Goal: Task Accomplishment & Management: Complete application form

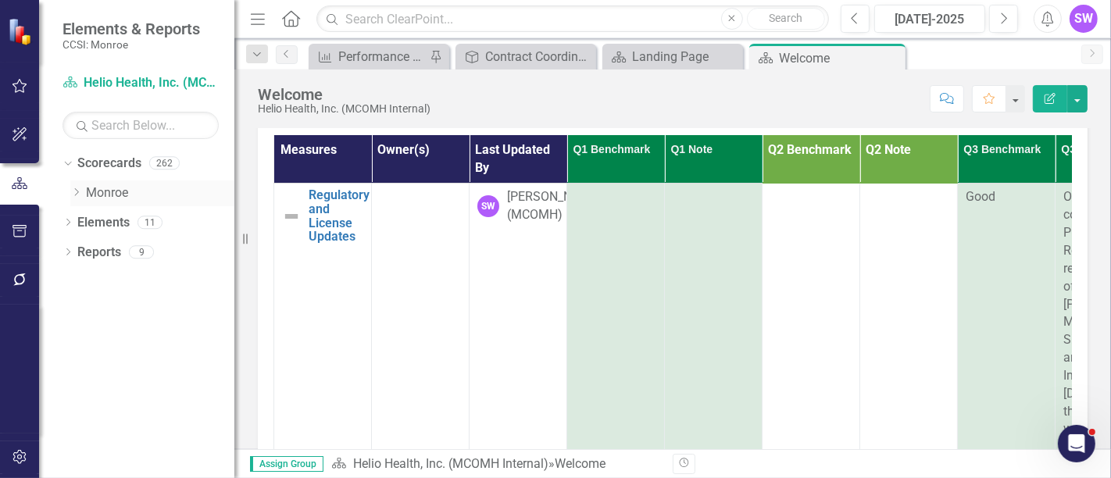
scroll to position [173, 298]
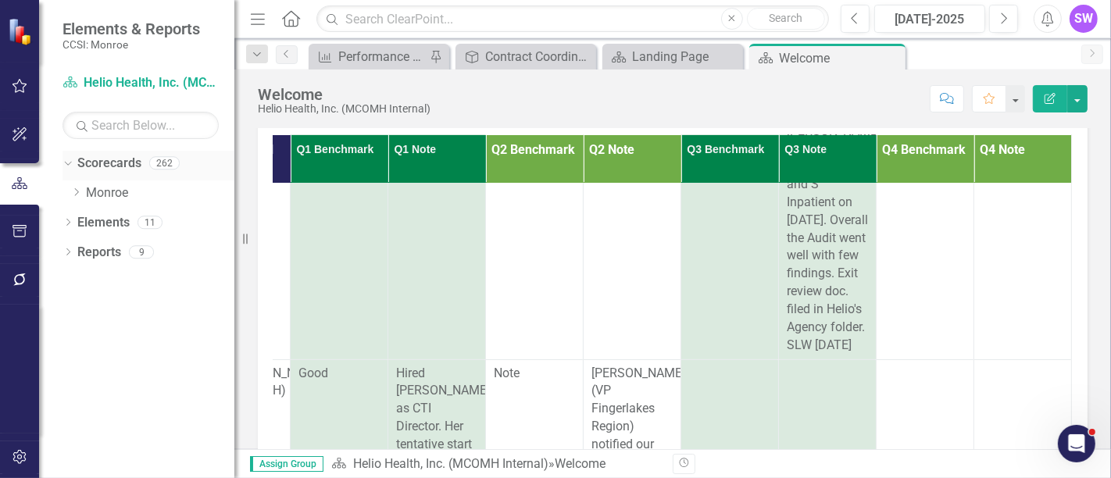
click at [66, 157] on icon "Dropdown" at bounding box center [66, 162] width 9 height 11
click at [66, 159] on div "Dropdown" at bounding box center [67, 165] width 11 height 13
click at [89, 188] on link "Monroe" at bounding box center [160, 193] width 148 height 18
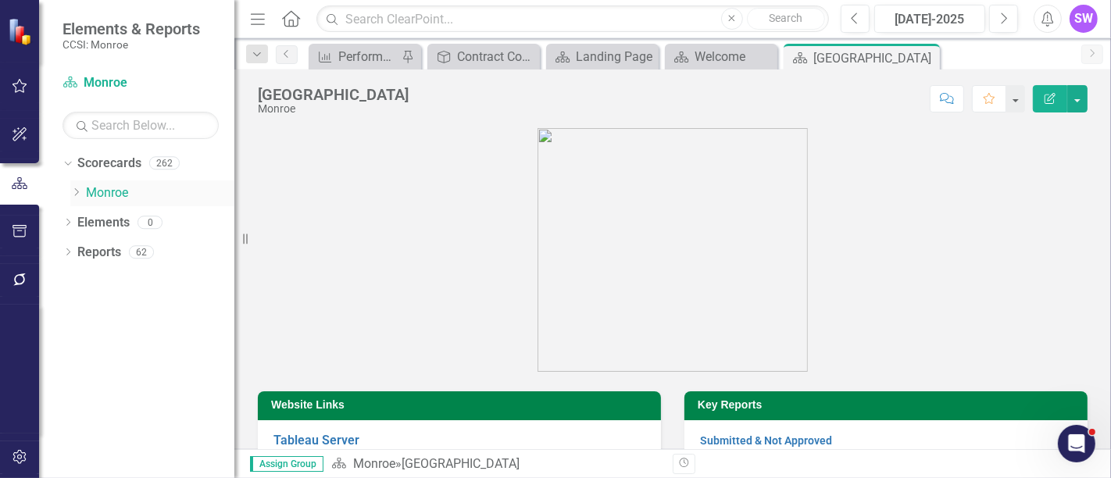
click at [73, 192] on icon "Dropdown" at bounding box center [76, 191] width 12 height 9
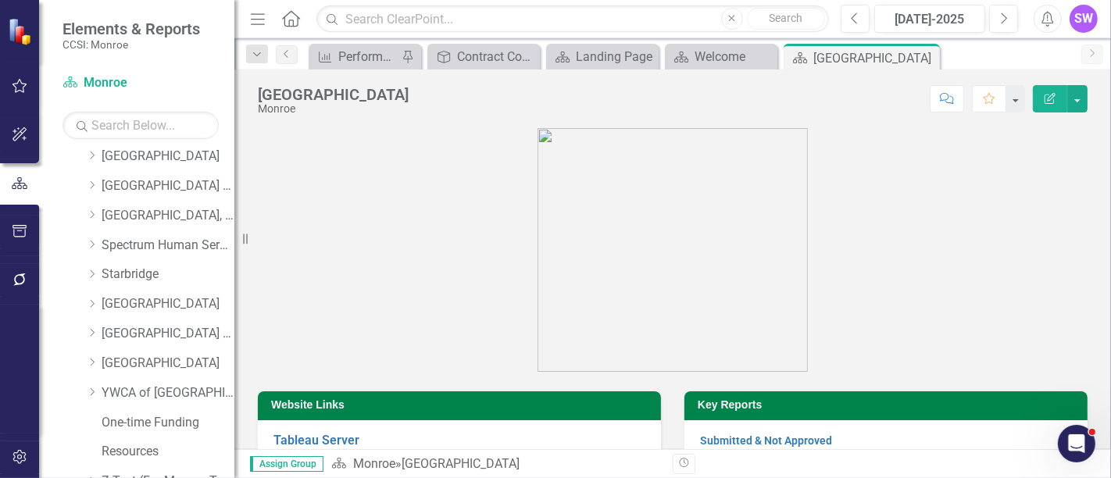
scroll to position [956, 0]
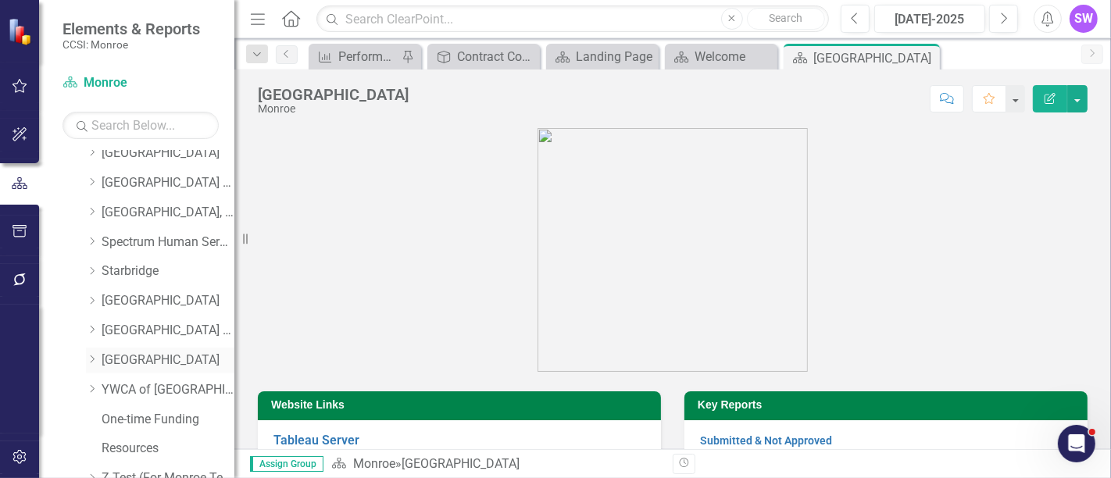
click at [165, 365] on link "[GEOGRAPHIC_DATA]" at bounding box center [168, 361] width 133 height 18
click at [165, 364] on link "[GEOGRAPHIC_DATA]" at bounding box center [168, 361] width 133 height 18
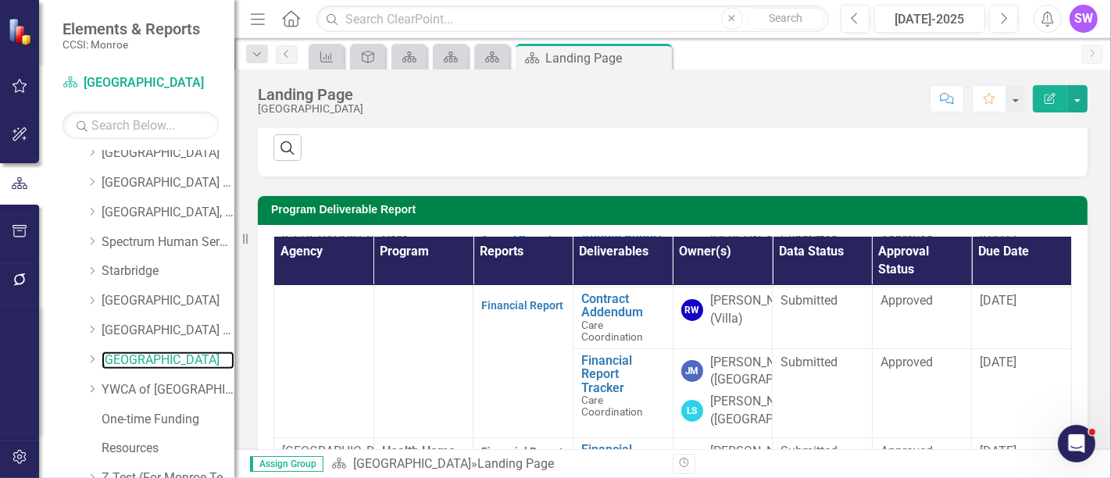
scroll to position [87, 0]
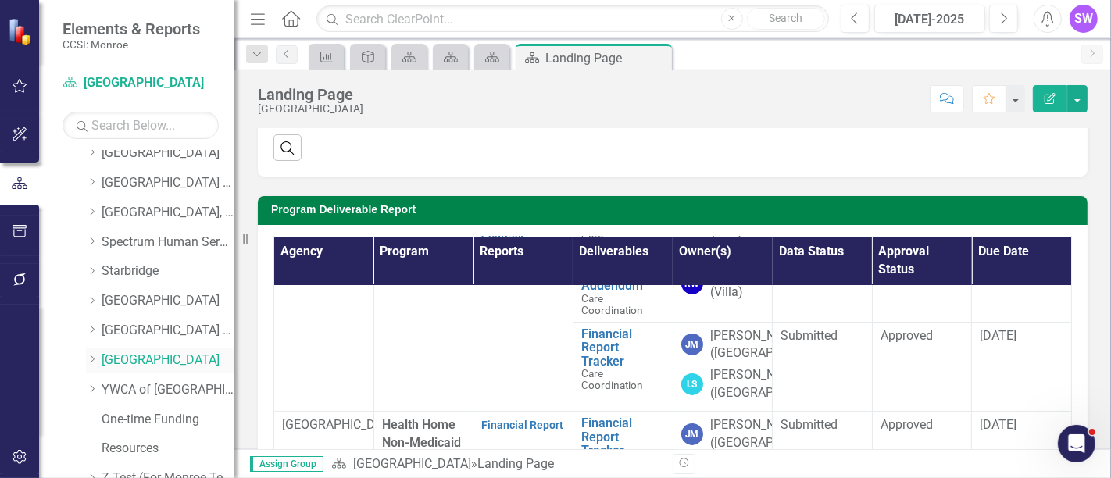
click at [87, 355] on icon "Dropdown" at bounding box center [92, 359] width 12 height 9
click at [149, 389] on link "Villa of Hope (MCOMH Internal)" at bounding box center [175, 390] width 117 height 18
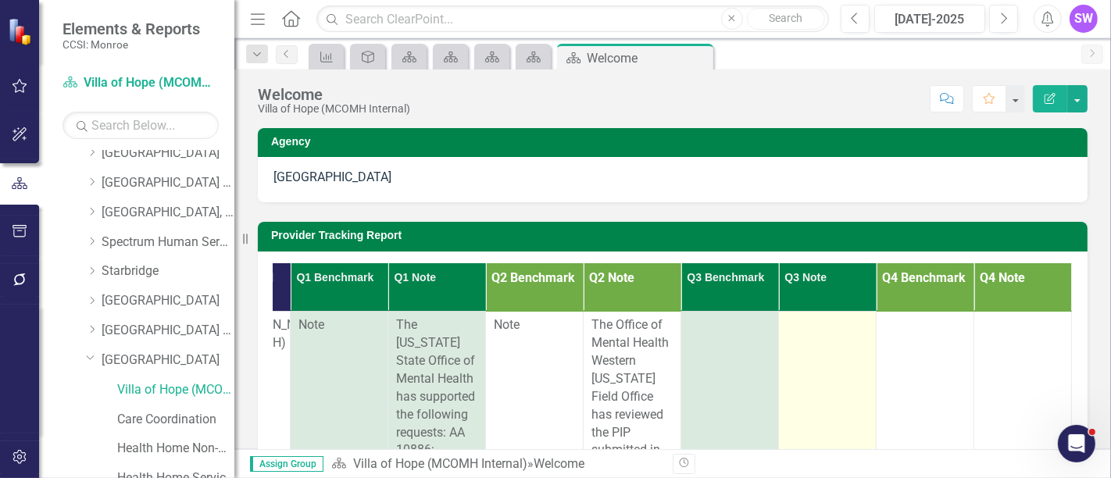
click at [799, 320] on div at bounding box center [827, 325] width 81 height 19
click at [802, 324] on div at bounding box center [827, 325] width 81 height 19
click at [802, 325] on div at bounding box center [827, 325] width 81 height 19
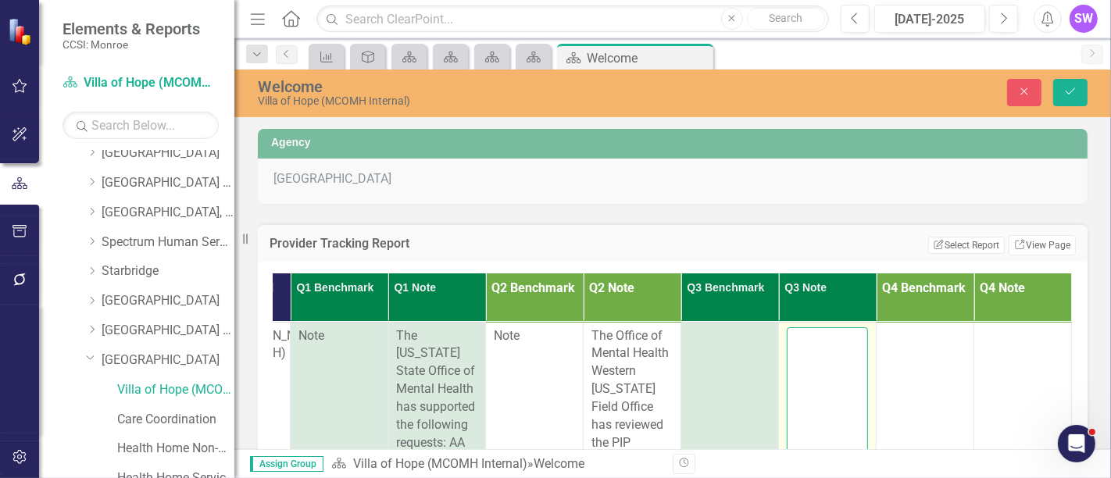
click at [808, 348] on textarea at bounding box center [827, 421] width 81 height 189
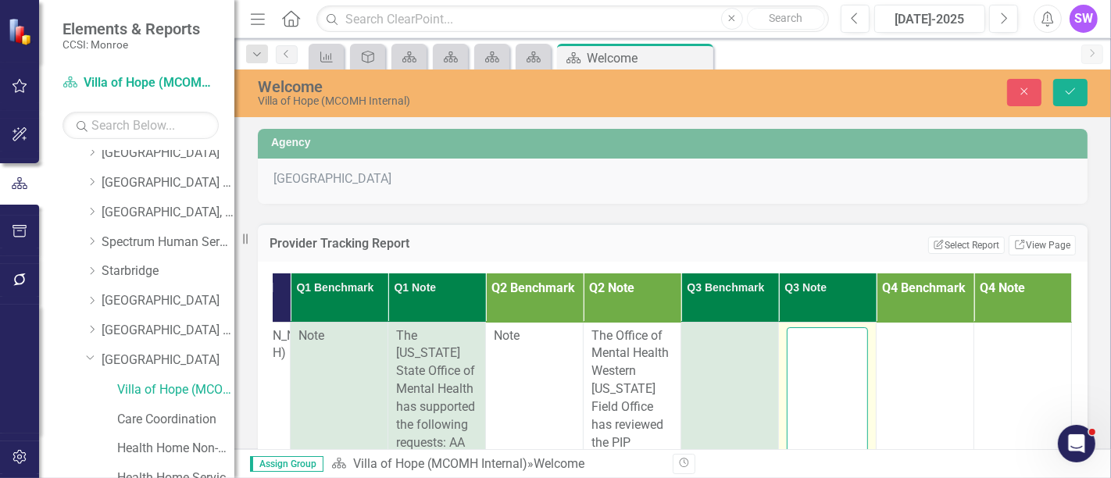
click at [797, 349] on textarea at bounding box center [827, 421] width 81 height 189
click at [799, 352] on textarea at bounding box center [827, 421] width 81 height 189
click at [788, 337] on textarea at bounding box center [827, 421] width 81 height 189
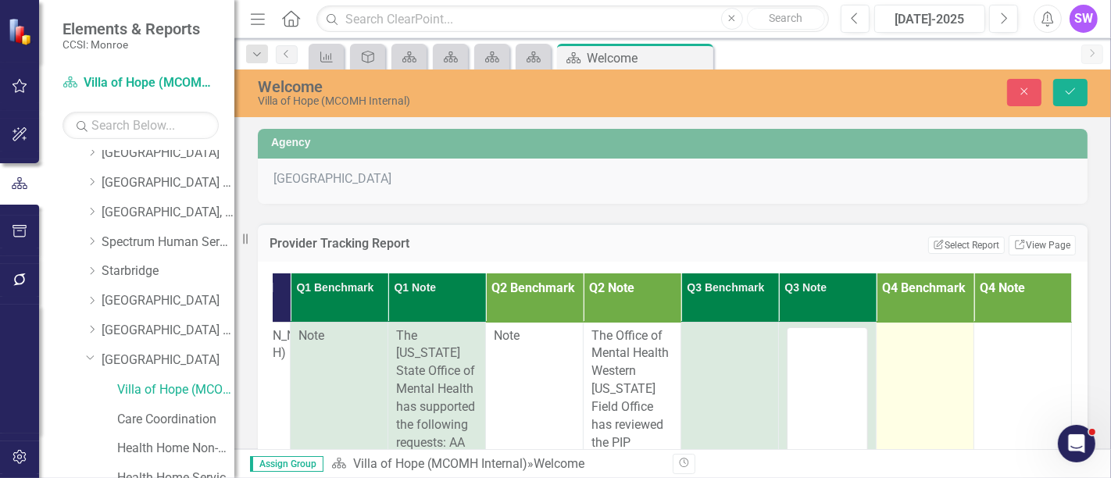
click at [884, 338] on div at bounding box center [924, 336] width 81 height 19
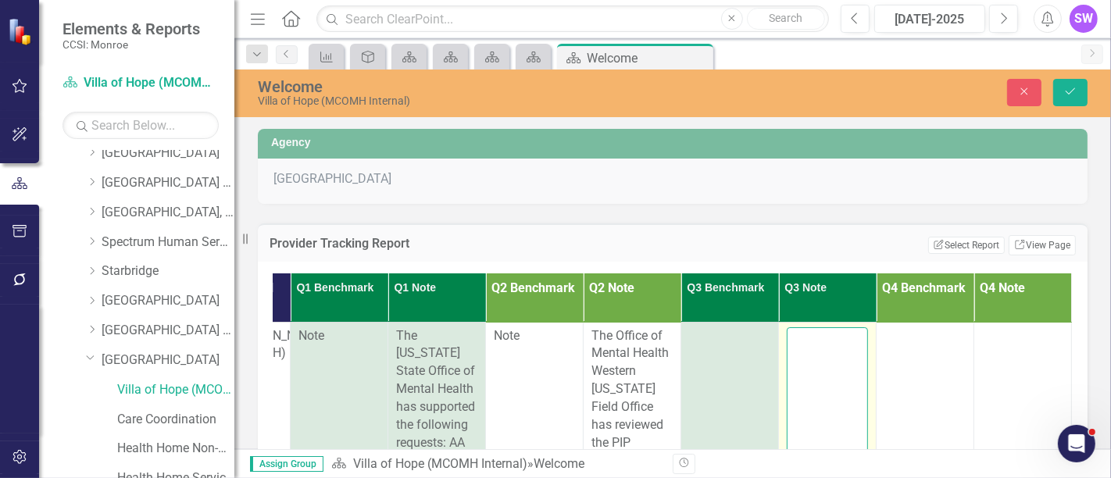
click at [790, 363] on textarea at bounding box center [827, 421] width 81 height 189
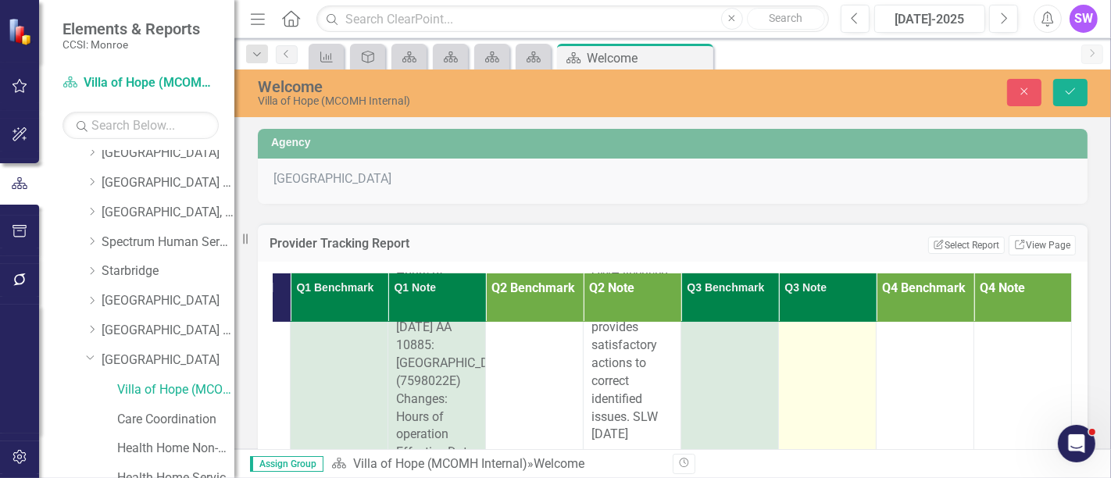
scroll to position [0, 298]
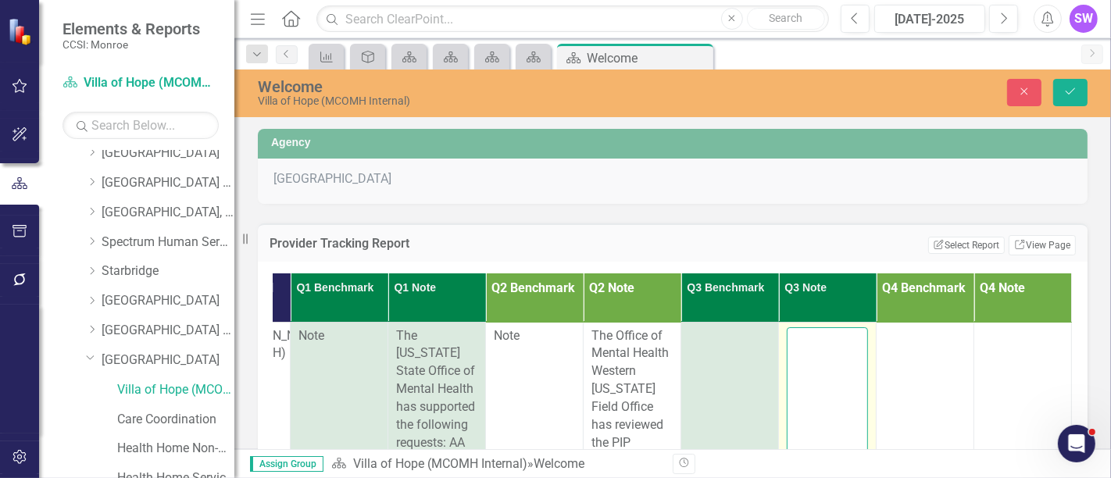
click at [806, 345] on textarea at bounding box center [827, 421] width 81 height 189
drag, startPoint x: 807, startPoint y: 345, endPoint x: 848, endPoint y: 339, distance: 41.1
click at [809, 345] on textarea at bounding box center [827, 421] width 81 height 189
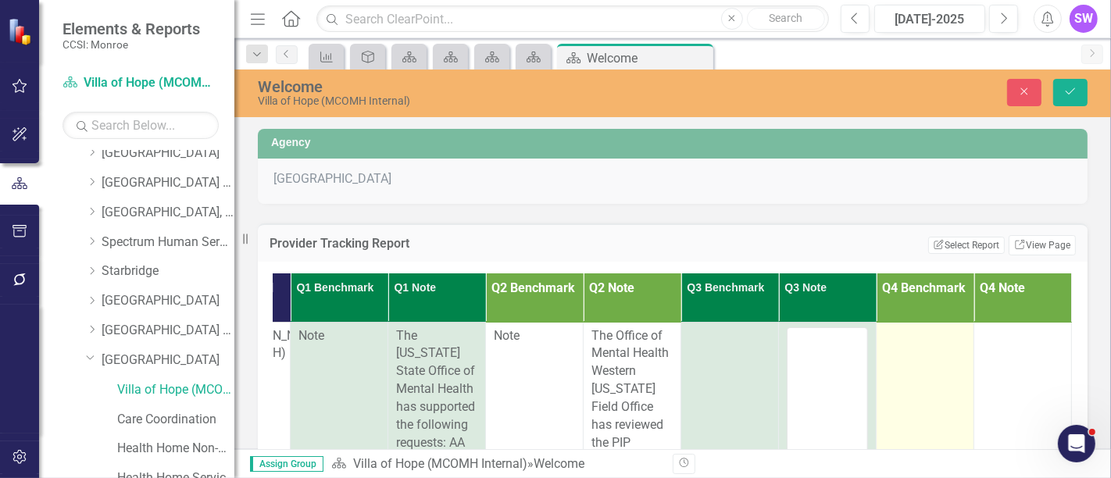
click at [909, 330] on div at bounding box center [924, 336] width 81 height 19
click at [908, 331] on div at bounding box center [924, 336] width 81 height 19
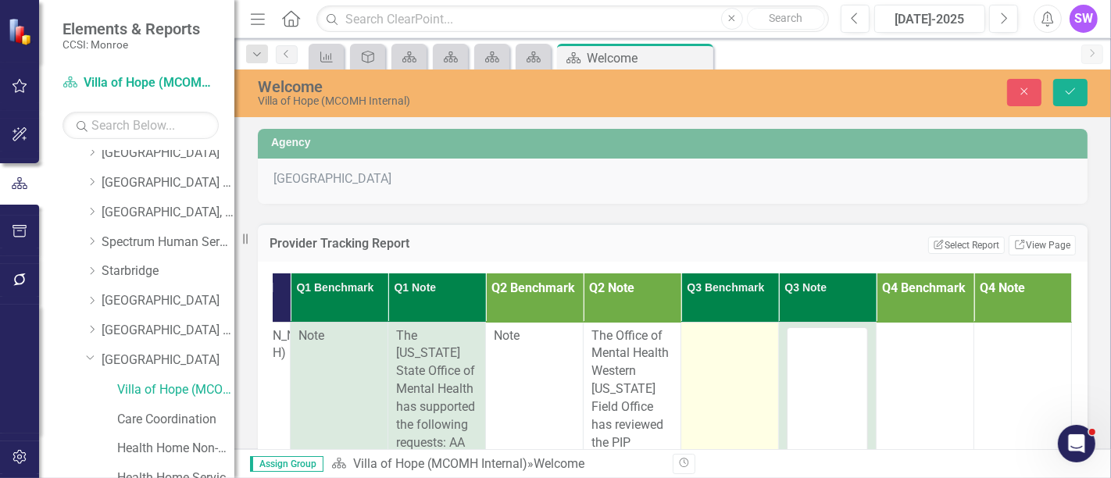
click at [748, 341] on icon "Expand" at bounding box center [756, 341] width 16 height 12
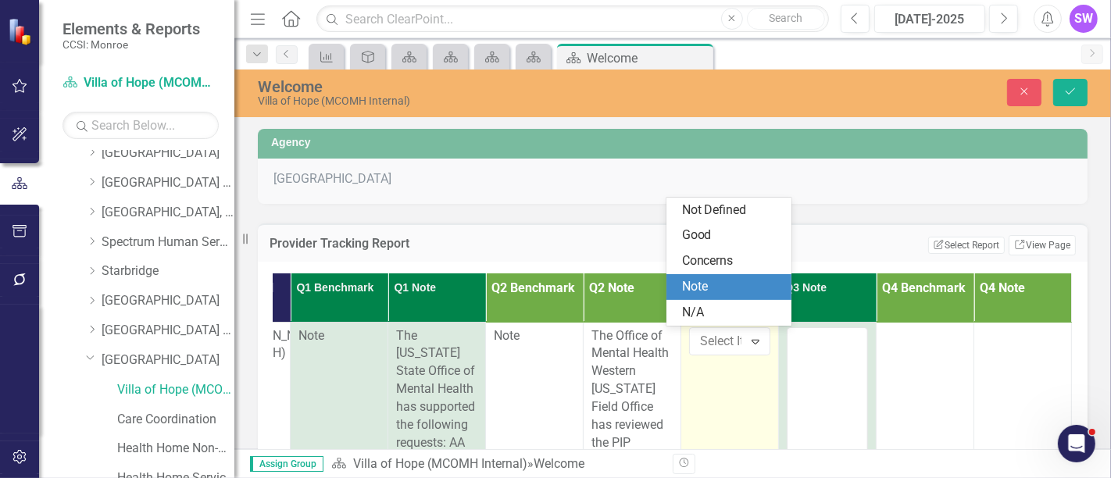
click at [718, 286] on div "Note" at bounding box center [732, 287] width 100 height 18
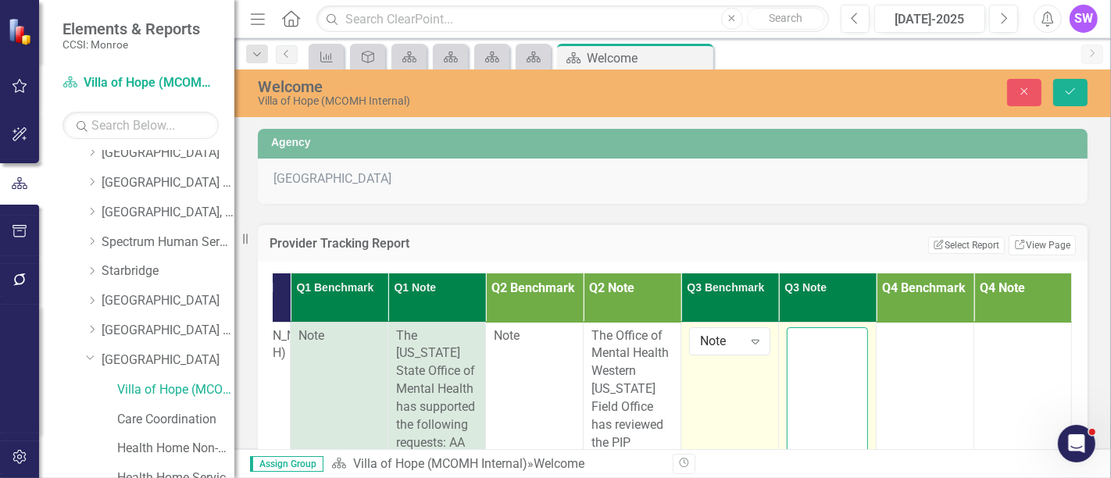
click at [787, 342] on textarea at bounding box center [827, 421] width 81 height 189
paste textarea "VOH has a 3yr ARPA funding to purchase a bldg. by [DATE]. Discussed process and…"
click at [821, 366] on textarea "VOH, MCOMH, OMH and OASAS meeting [DATE] VOH has a 3yr ARPA funding to purchase…" at bounding box center [827, 421] width 81 height 189
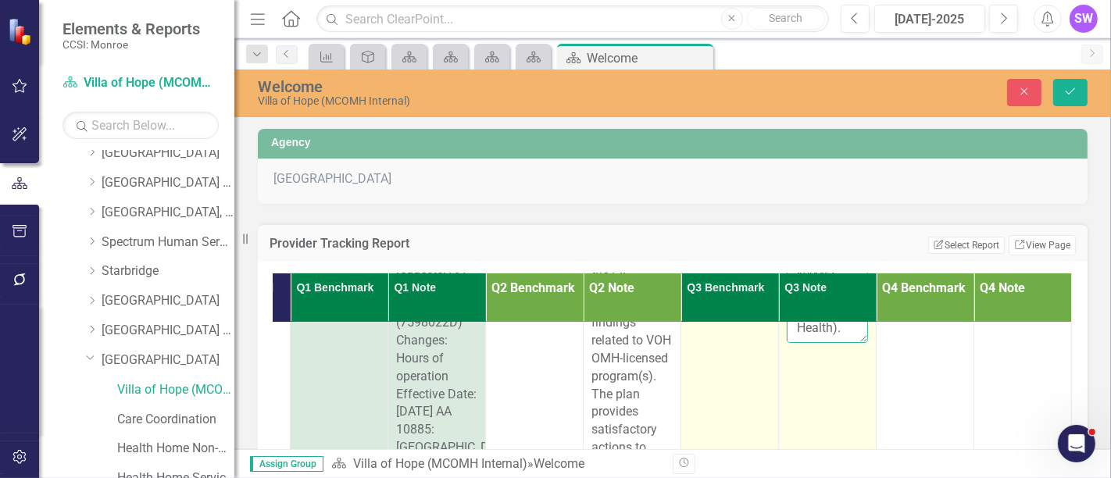
scroll to position [87, 298]
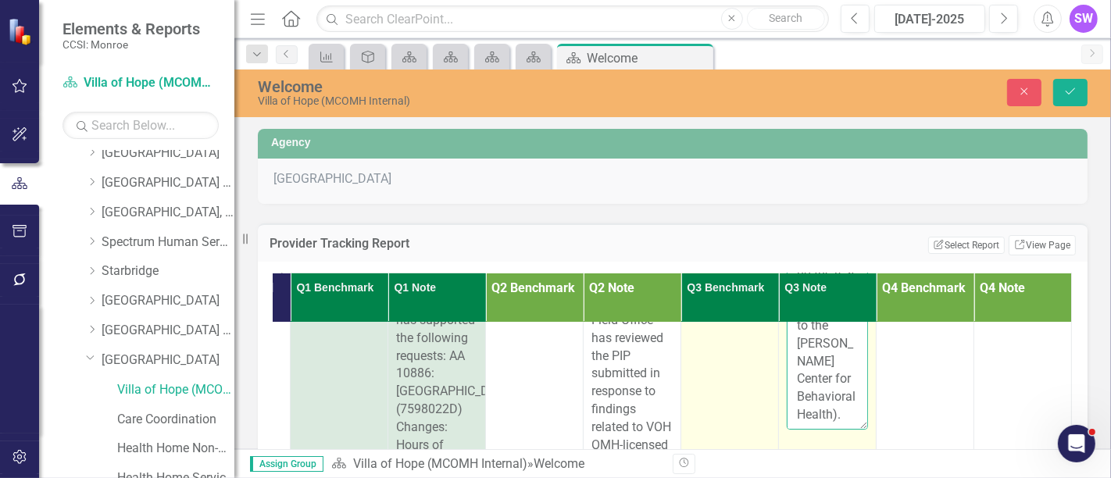
click at [823, 412] on textarea "VOH, [PERSON_NAME], OMH and OASAS meeting [DATE].VOH has a 3yr ARPA funding to …" at bounding box center [827, 335] width 81 height 189
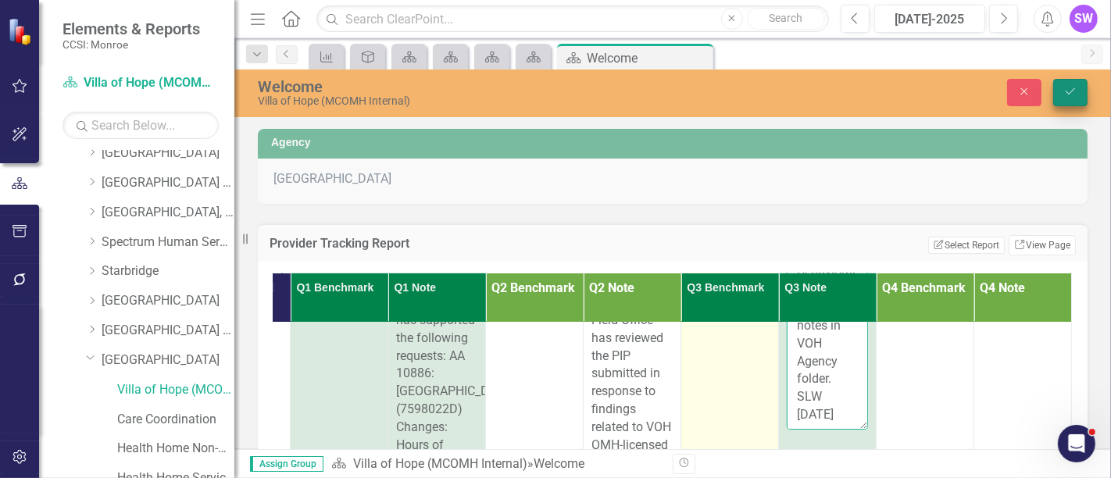
type textarea "VOH, [PERSON_NAME], OMH and OASAS meeting [DATE].VOH has a 3yr ARPA funding to …"
click at [1065, 86] on icon "Save" at bounding box center [1070, 91] width 14 height 11
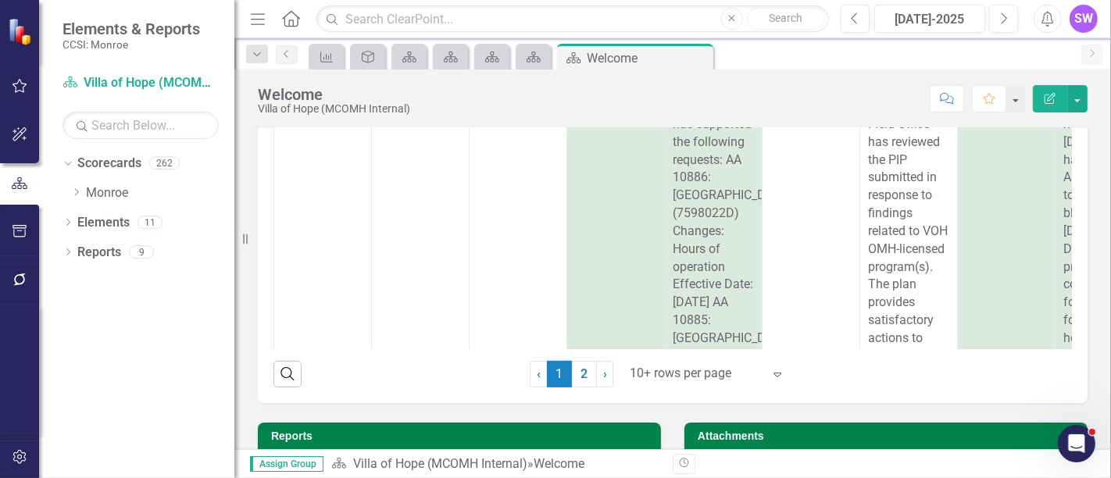
scroll to position [253, 0]
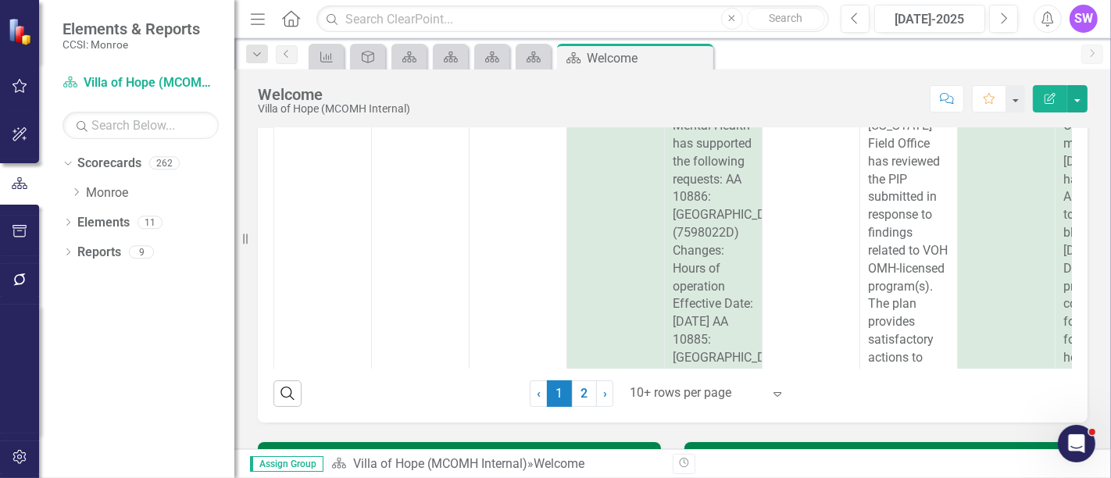
drag, startPoint x: 770, startPoint y: 355, endPoint x: 953, endPoint y: 358, distance: 182.8
click at [953, 358] on div "Measures Owner(s) Last Updated By Q1 Benchmark Q1 Note Q2 Benchmark Q2 Note Q3 …" at bounding box center [672, 189] width 798 height 359
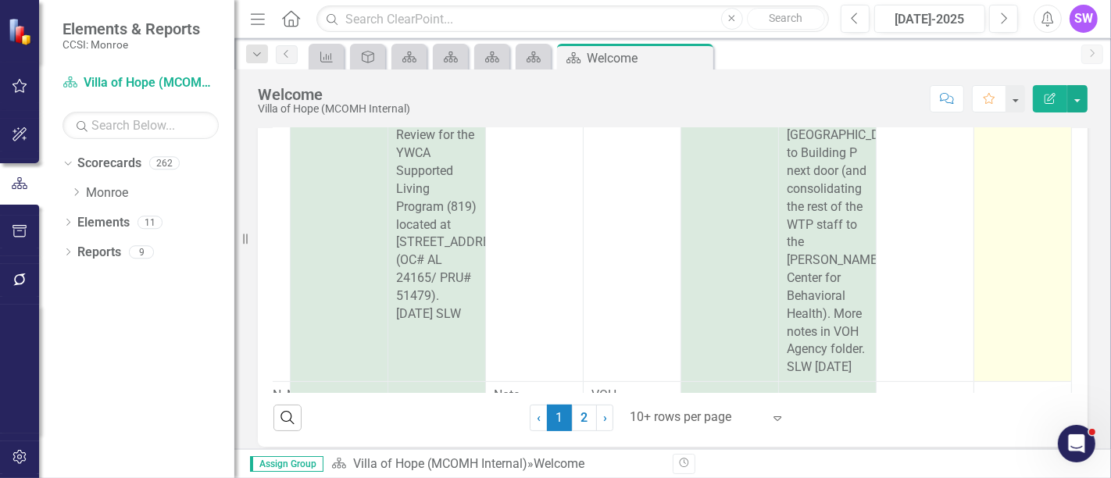
scroll to position [520, 298]
